Goal: Task Accomplishment & Management: Manage account settings

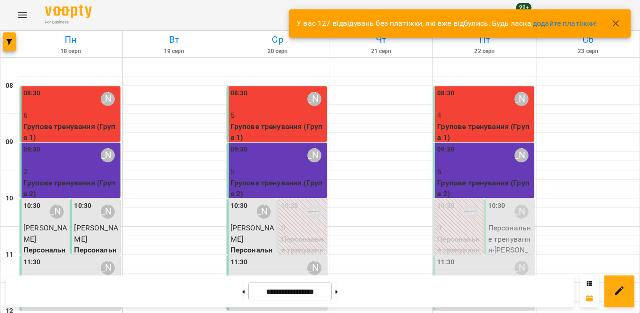
click at [283, 99] on div "08:30 [PERSON_NAME]" at bounding box center [278, 99] width 95 height 22
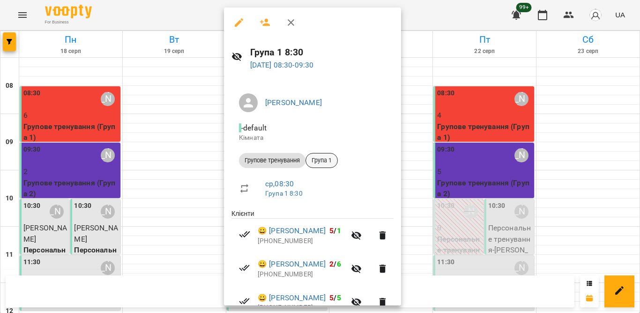
click at [321, 166] on div "Група 1" at bounding box center [322, 160] width 32 height 15
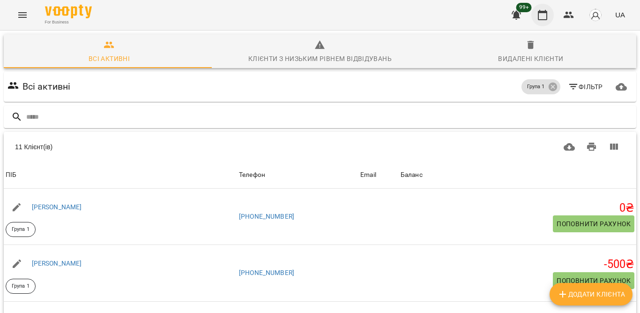
click at [545, 15] on icon "button" at bounding box center [542, 14] width 11 height 11
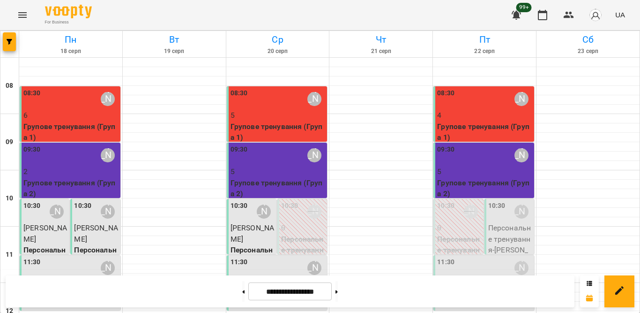
click at [275, 154] on div "09:30 [PERSON_NAME]" at bounding box center [278, 155] width 95 height 22
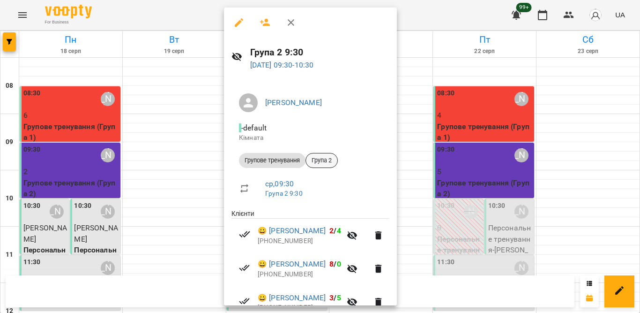
click at [314, 159] on span "Група 2" at bounding box center [321, 160] width 31 height 8
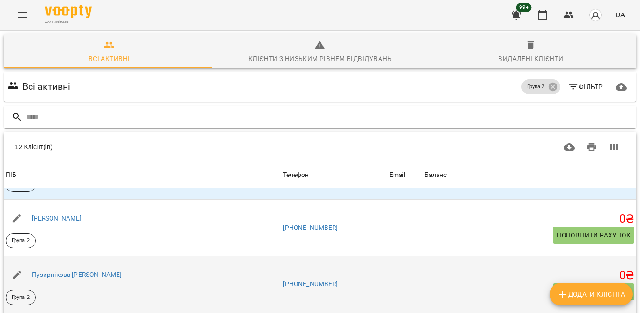
scroll to position [377, 0]
